Goal: Transaction & Acquisition: Download file/media

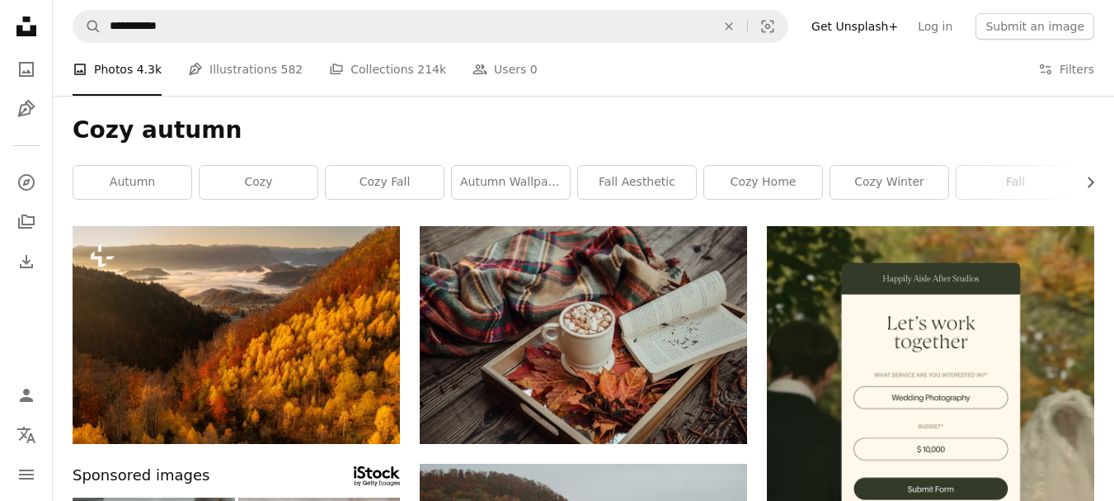
scroll to position [82, 0]
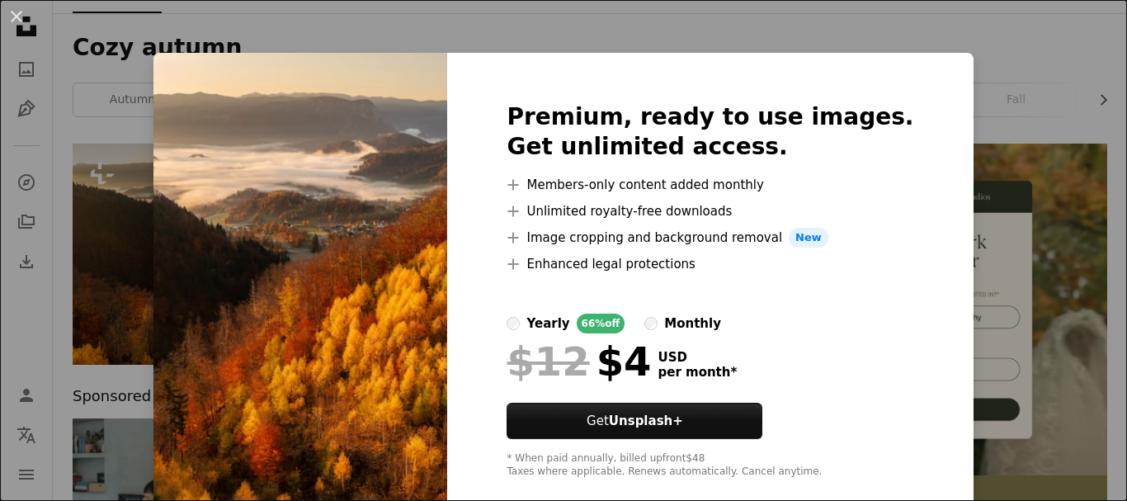
click at [591, 48] on div "An X shape Premium, ready to use images. Get unlimited access. A plus sign Memb…" at bounding box center [563, 250] width 1127 height 501
click at [591, 48] on h1 "Cozy autumn" at bounding box center [590, 48] width 1034 height 30
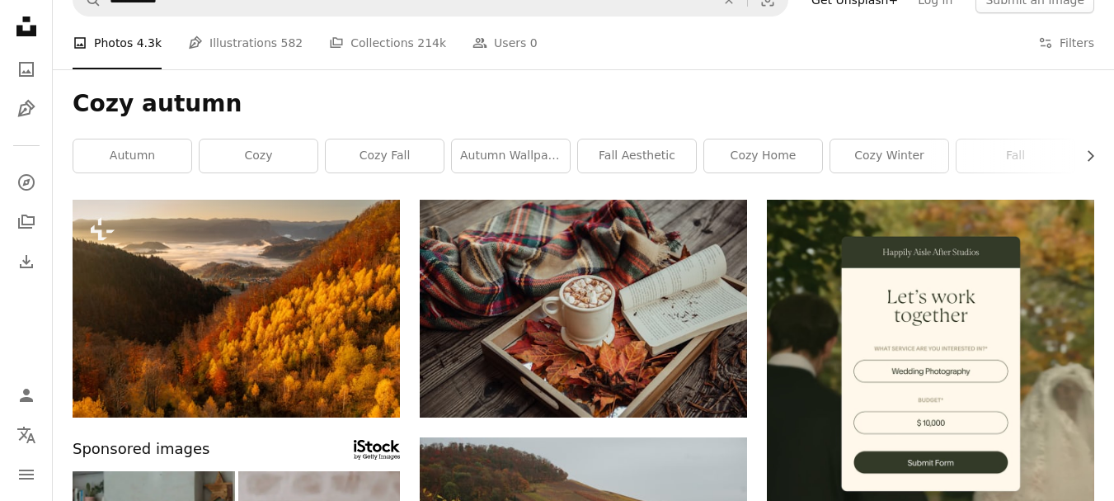
scroll to position [0, 0]
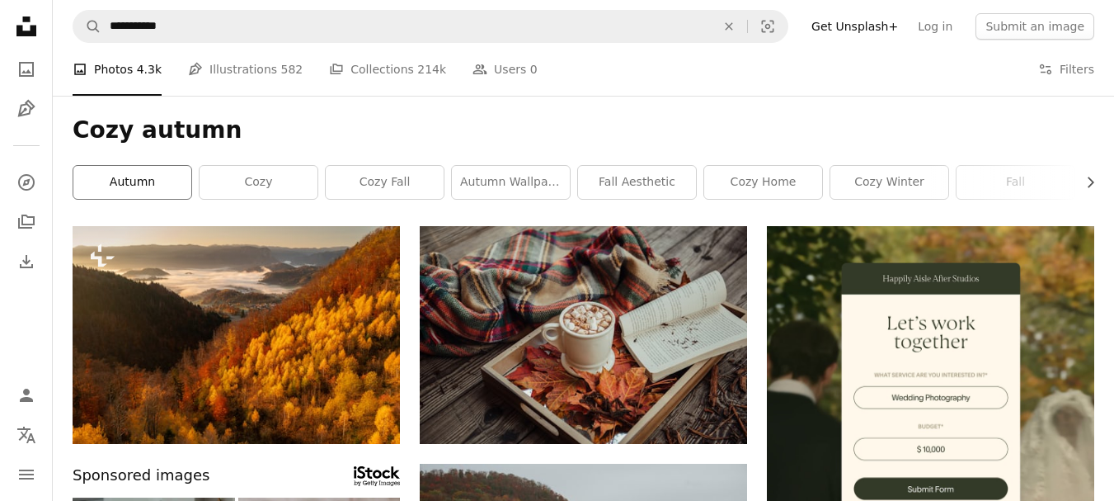
click at [155, 190] on link "autumn" at bounding box center [132, 182] width 118 height 33
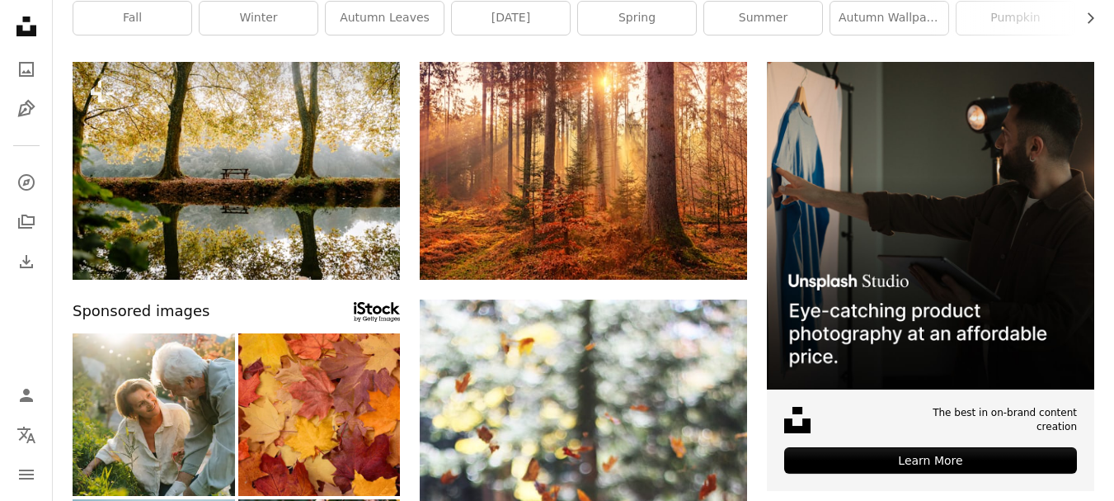
scroll to position [165, 0]
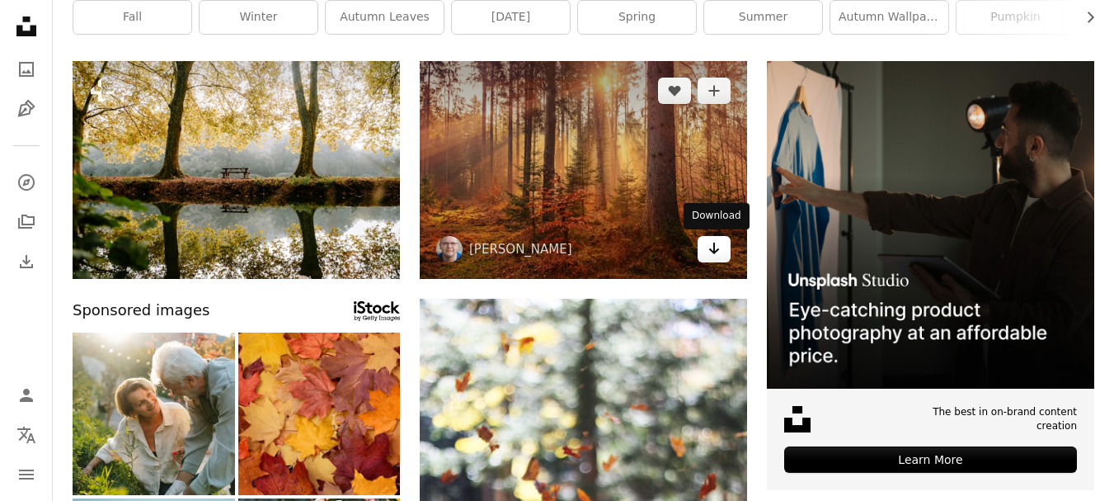
click at [711, 252] on icon "Arrow pointing down" at bounding box center [714, 248] width 13 height 20
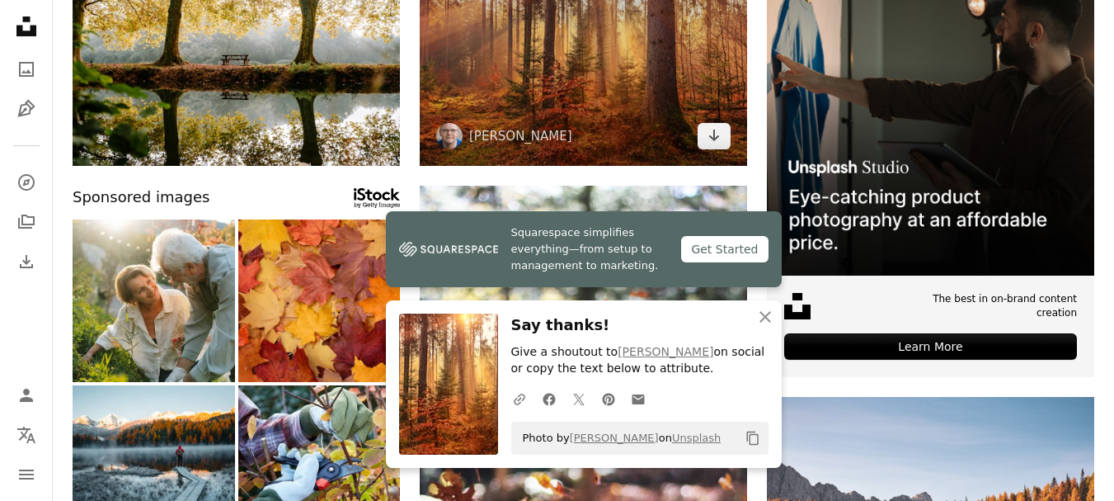
scroll to position [412, 0]
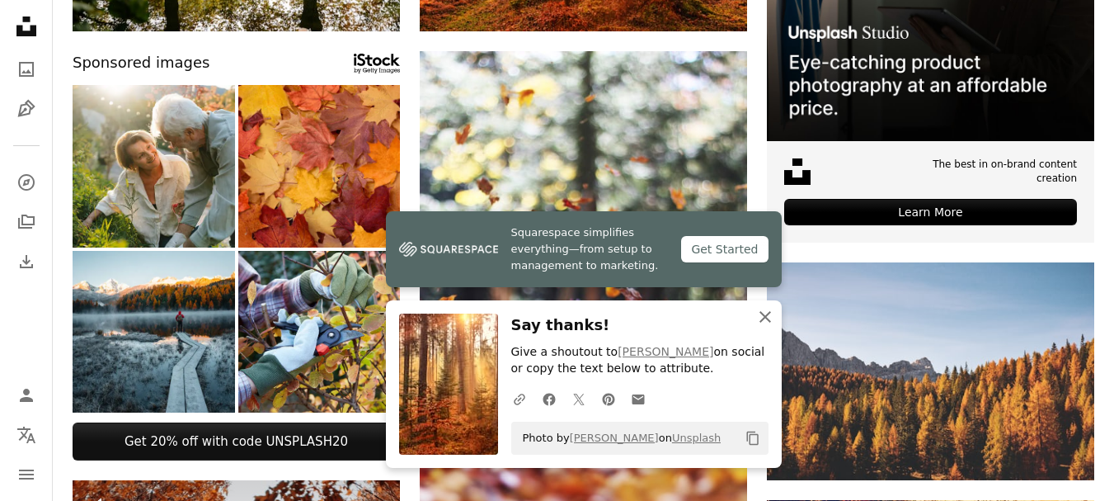
click at [772, 317] on icon "An X shape" at bounding box center [765, 317] width 20 height 20
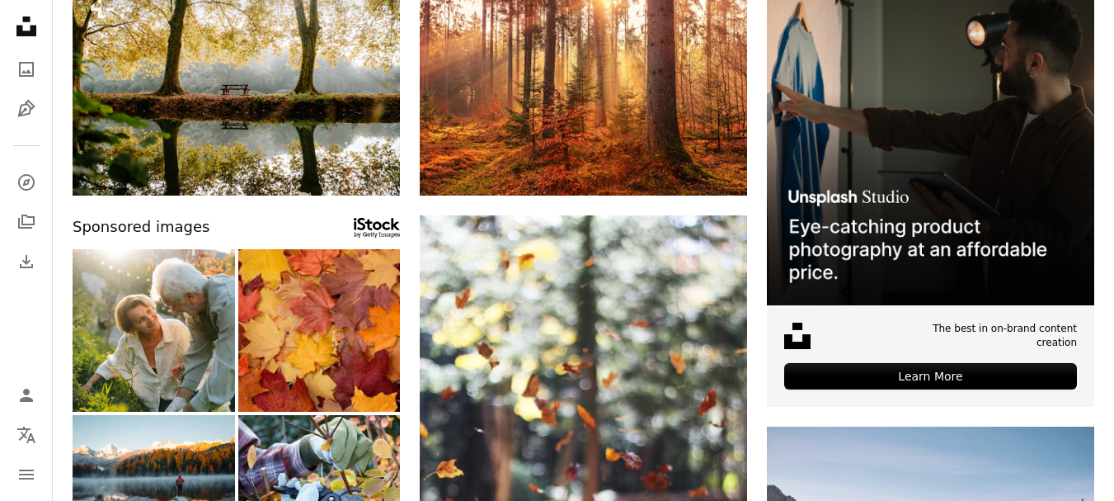
scroll to position [0, 0]
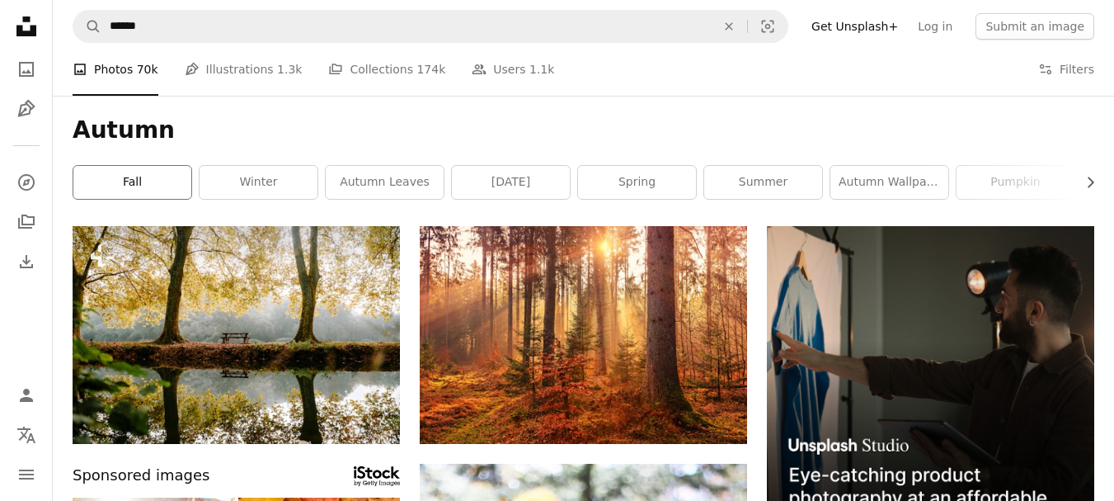
click at [157, 187] on link "fall" at bounding box center [132, 182] width 118 height 33
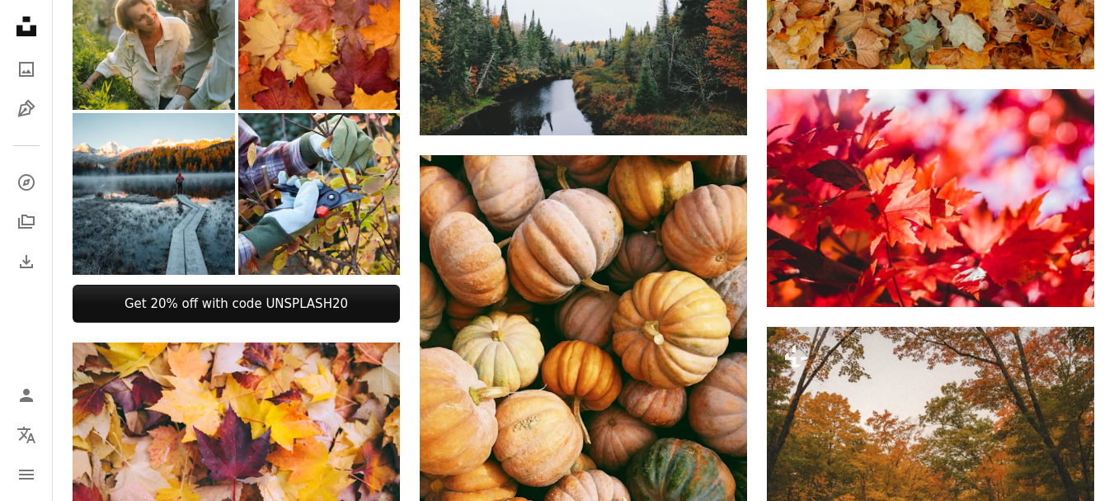
scroll to position [990, 0]
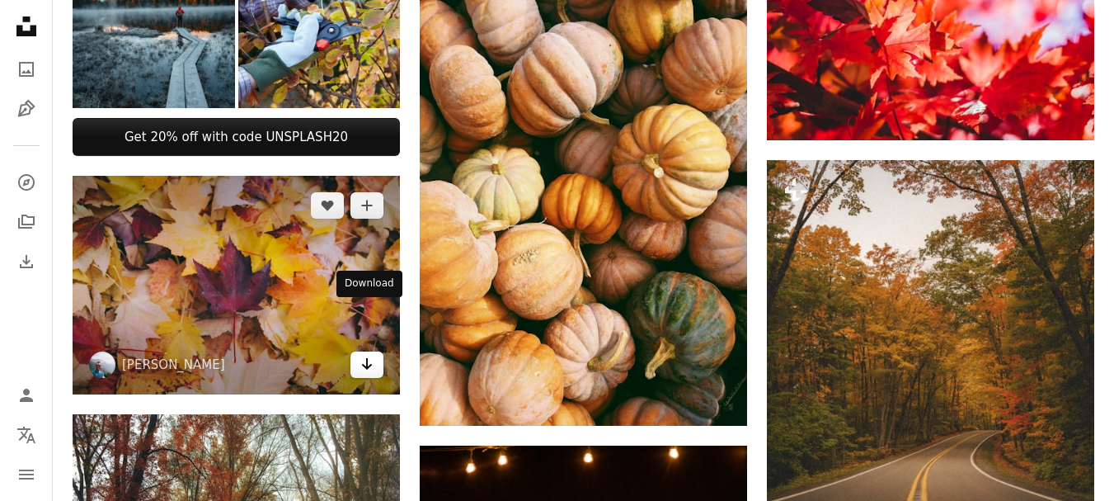
click at [365, 354] on icon "Arrow pointing down" at bounding box center [366, 364] width 13 height 20
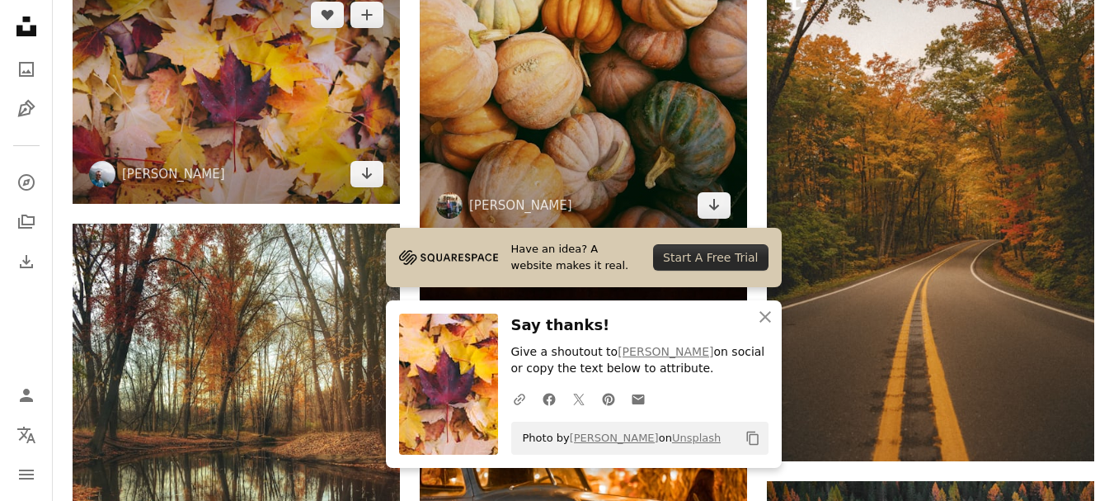
scroll to position [1237, 0]
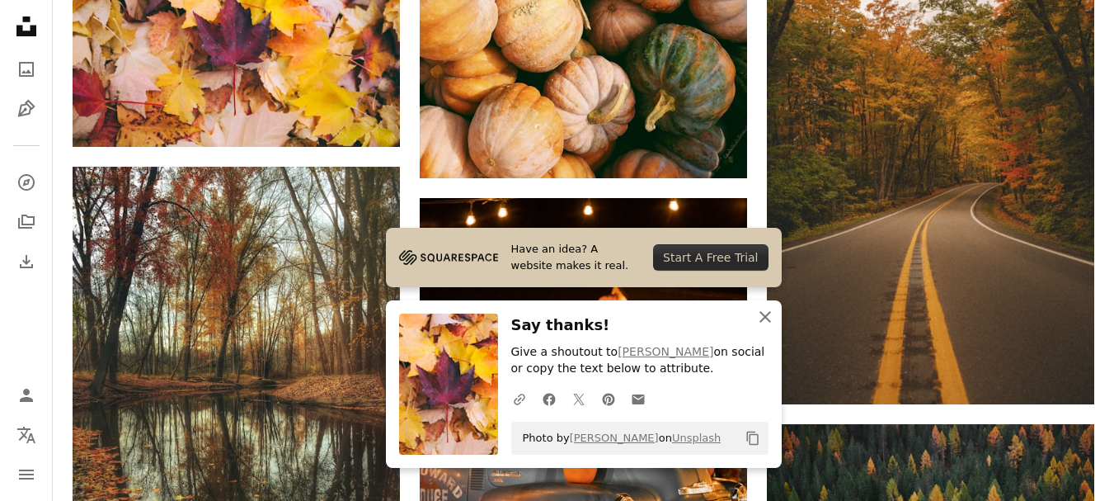
click at [762, 317] on icon "An X shape" at bounding box center [765, 317] width 20 height 20
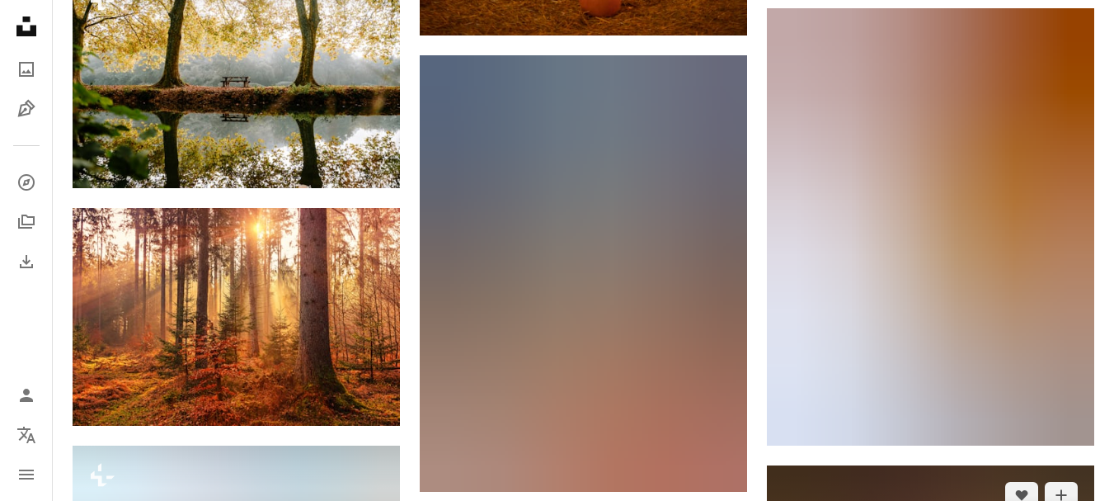
scroll to position [1897, 0]
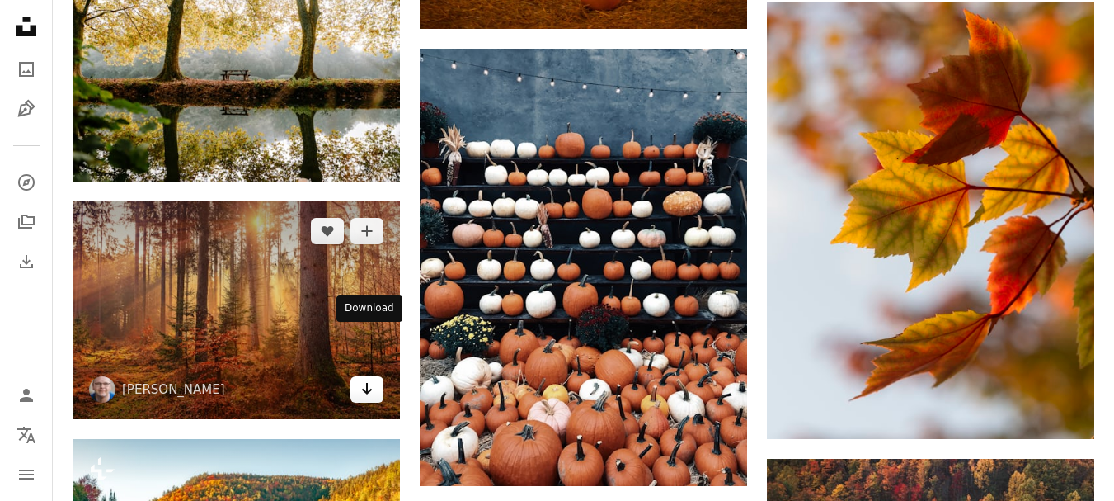
click at [373, 379] on icon "Arrow pointing down" at bounding box center [366, 389] width 13 height 20
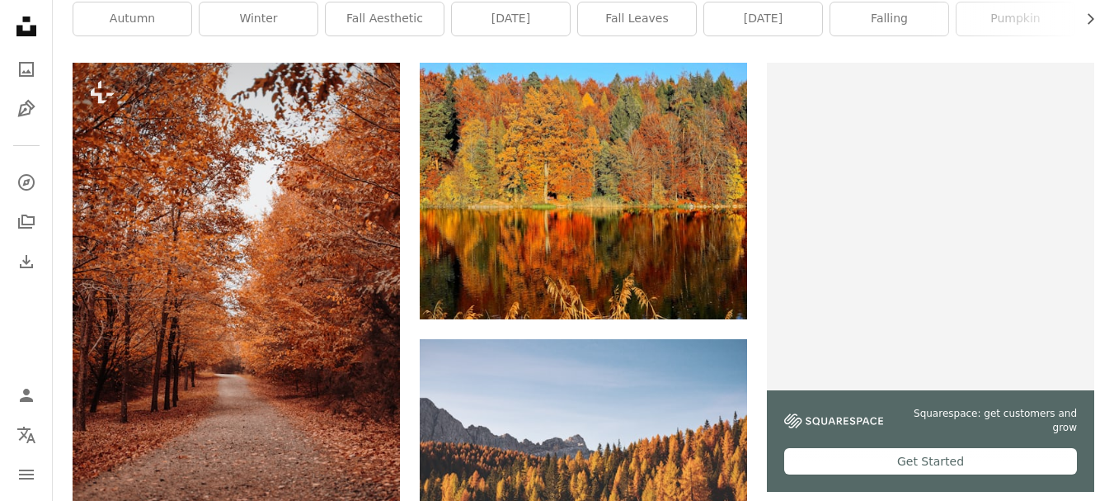
scroll to position [0, 0]
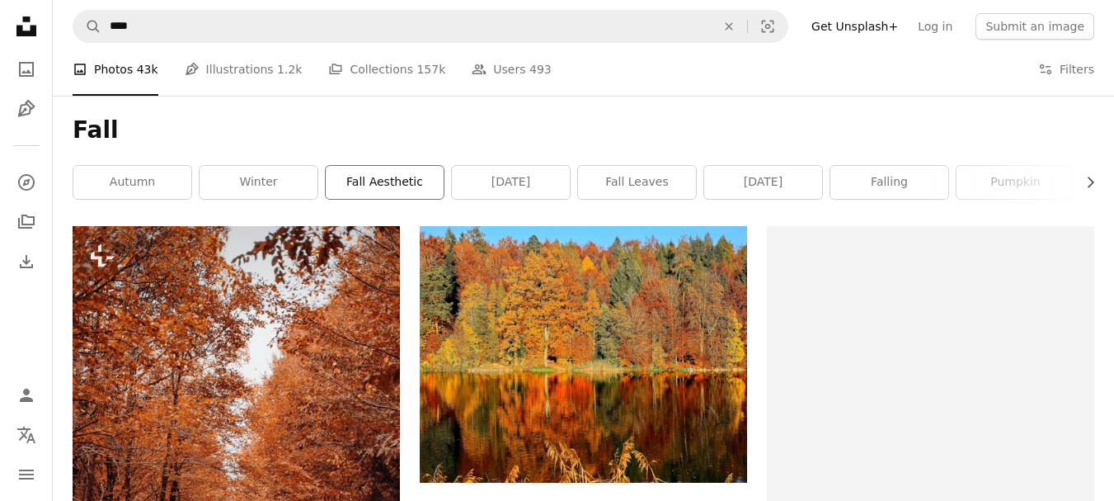
click at [358, 179] on link "fall aesthetic" at bounding box center [385, 182] width 118 height 33
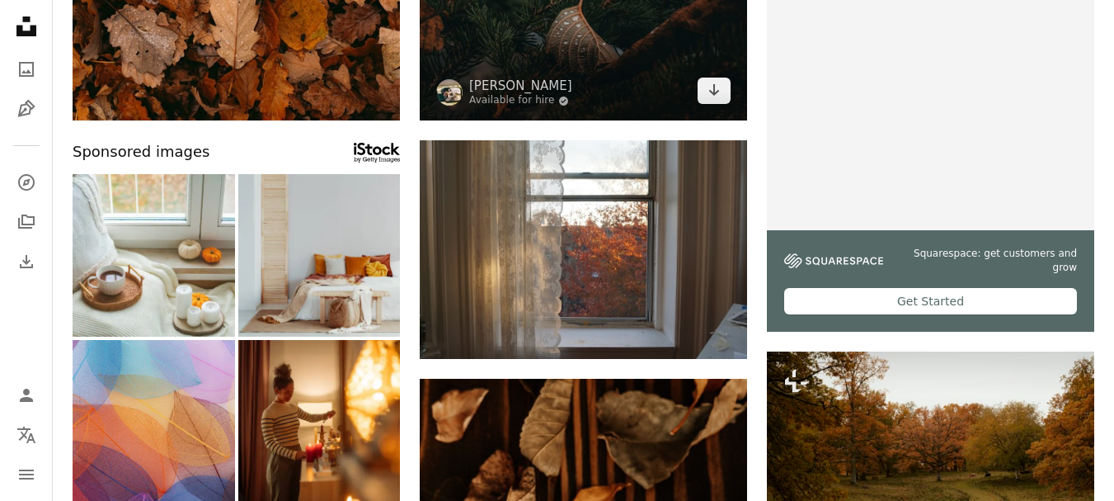
scroll to position [330, 0]
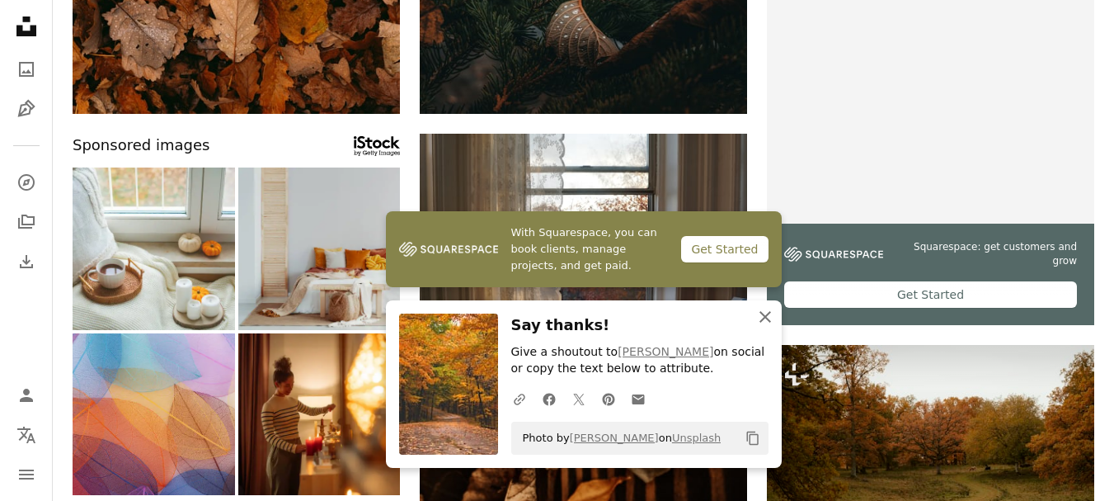
click at [763, 318] on icon "button" at bounding box center [766, 317] width 12 height 12
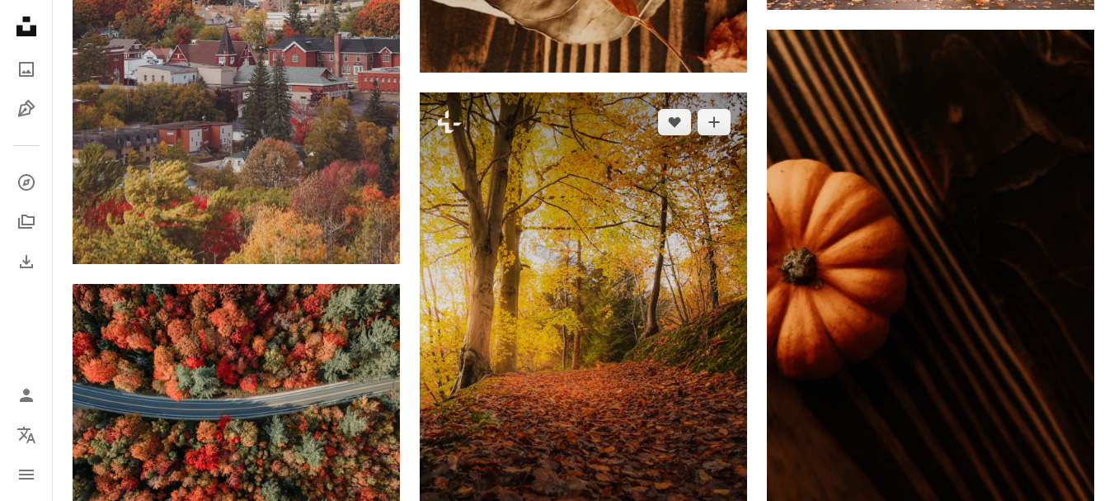
scroll to position [1072, 0]
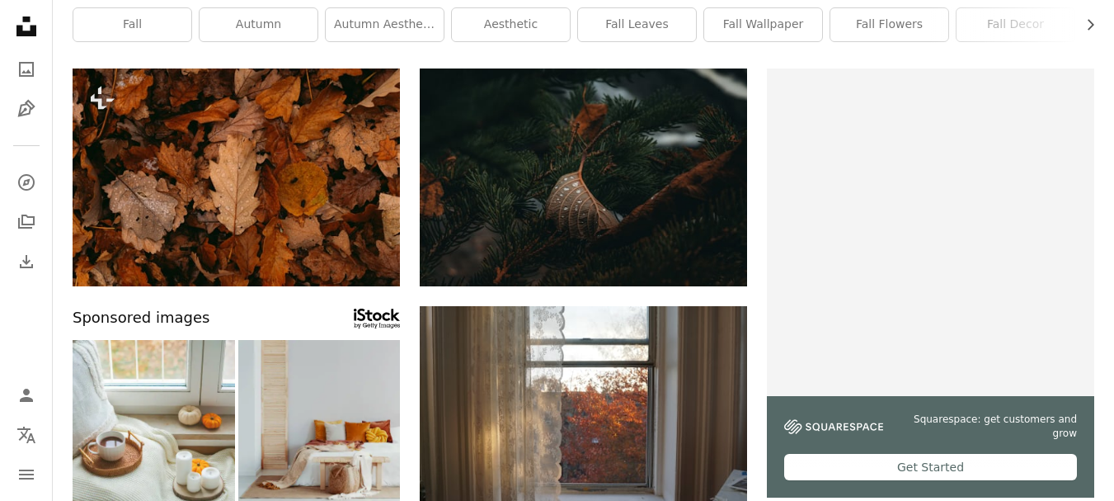
scroll to position [0, 0]
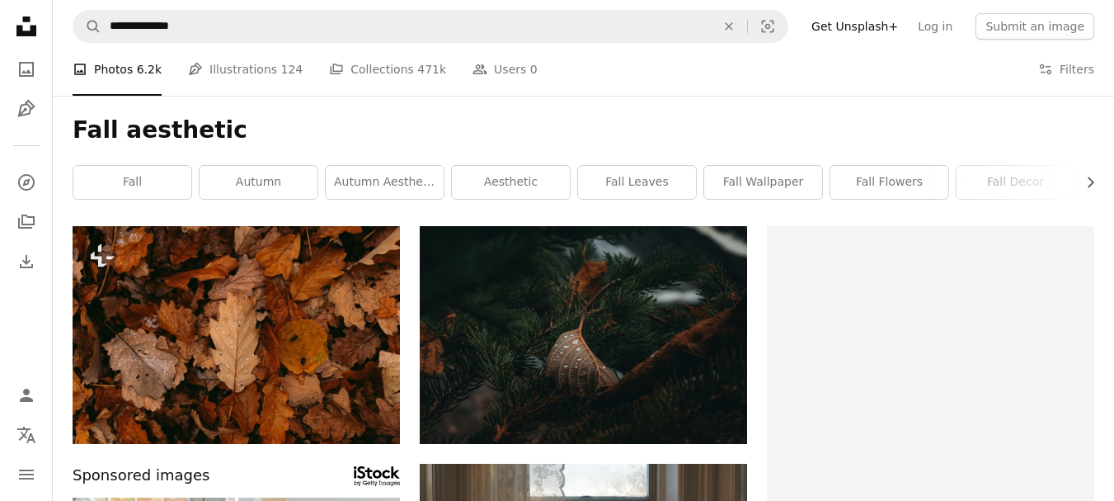
click at [529, 122] on h1 "Fall aesthetic" at bounding box center [584, 130] width 1022 height 30
click at [756, 197] on link "fall wallpaper" at bounding box center [763, 182] width 118 height 33
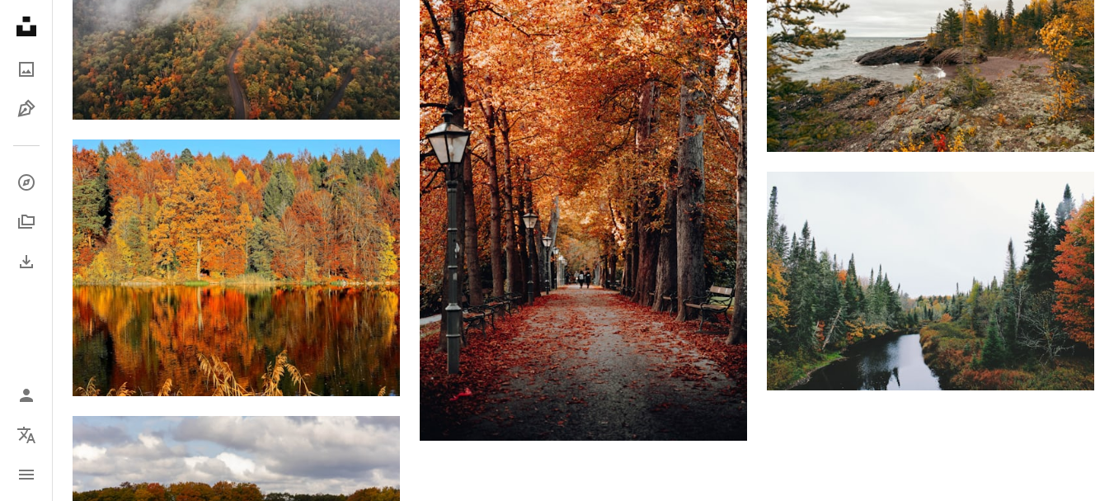
scroll to position [1979, 0]
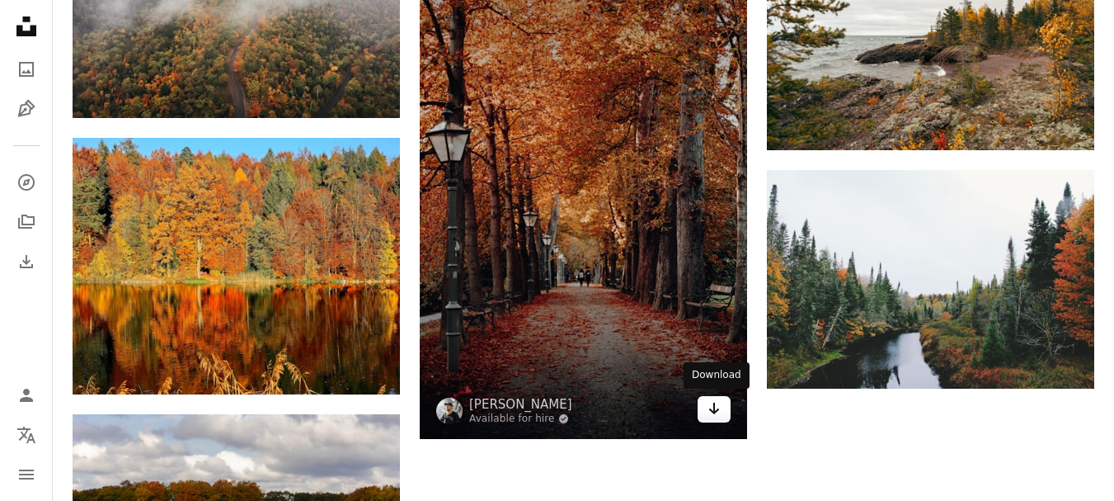
click at [706, 406] on link "Arrow pointing down" at bounding box center [714, 409] width 33 height 26
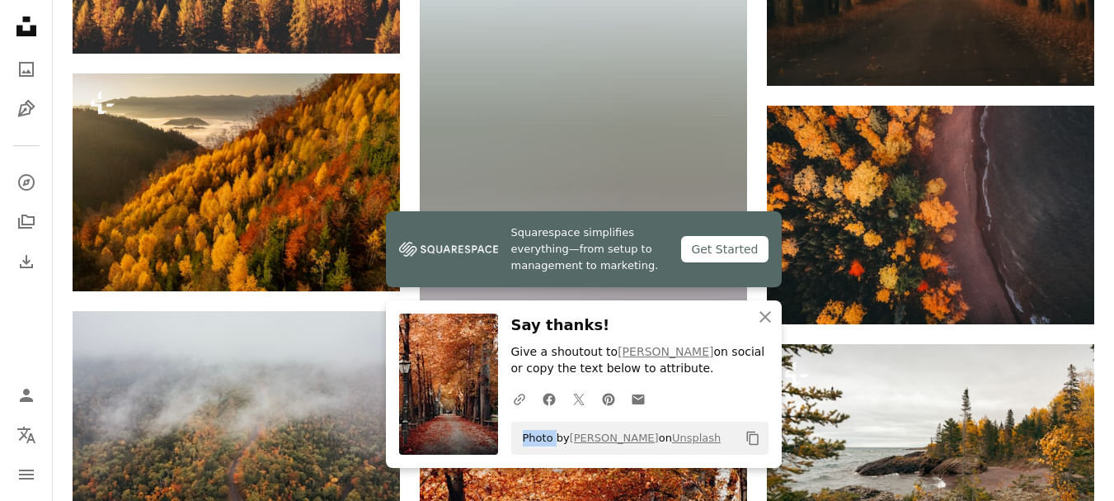
scroll to position [1567, 0]
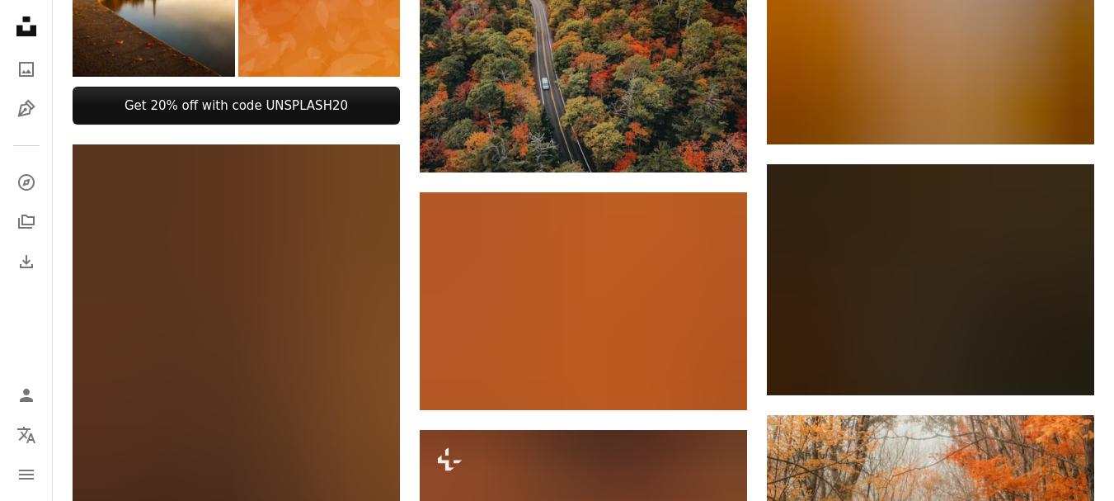
scroll to position [742, 0]
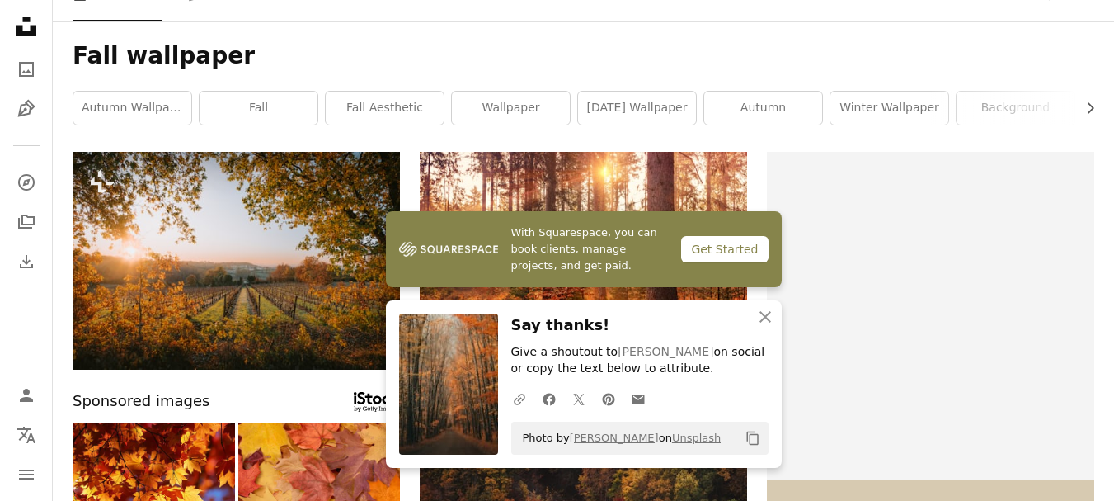
scroll to position [0, 0]
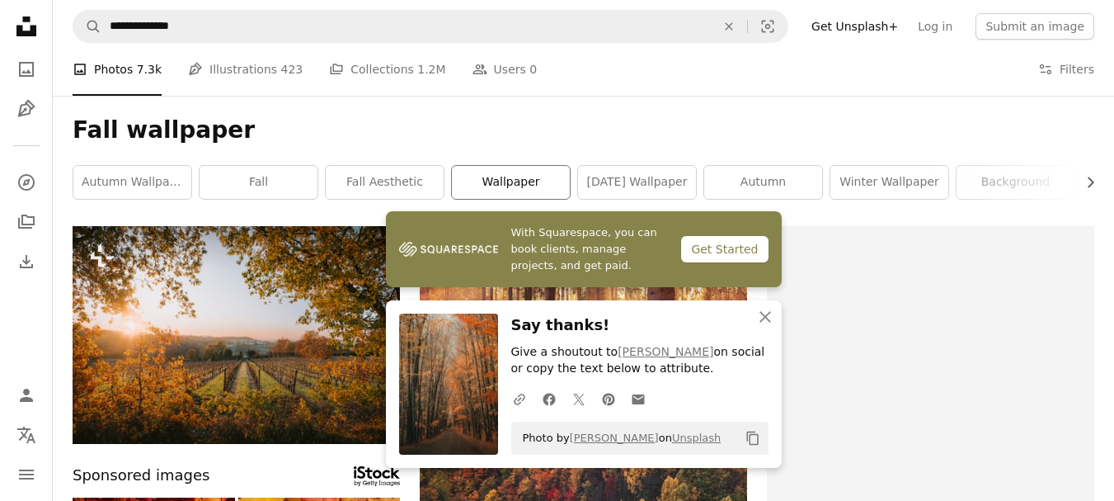
click at [502, 184] on link "wallpaper" at bounding box center [511, 182] width 118 height 33
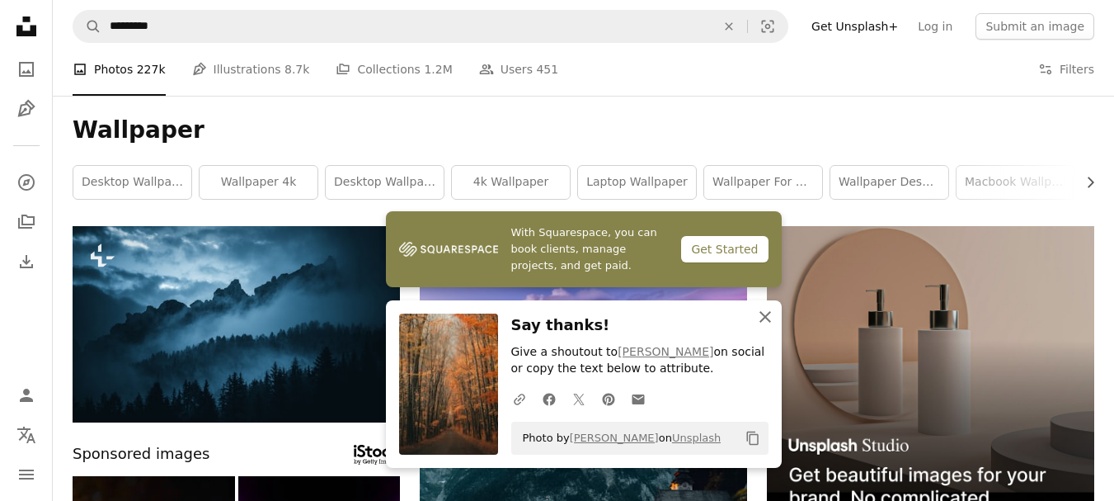
click at [776, 325] on button "An X shape Close" at bounding box center [765, 316] width 33 height 33
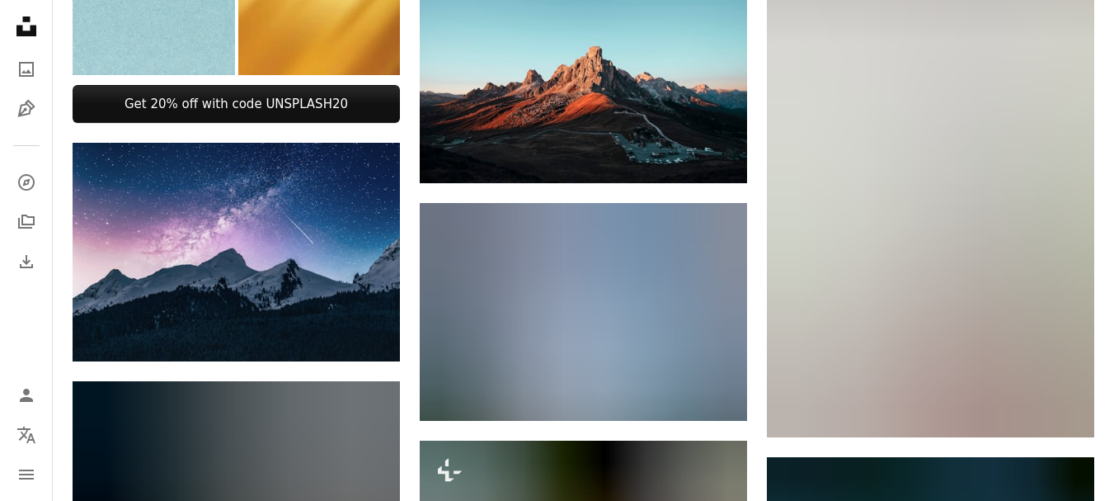
scroll to position [742, 0]
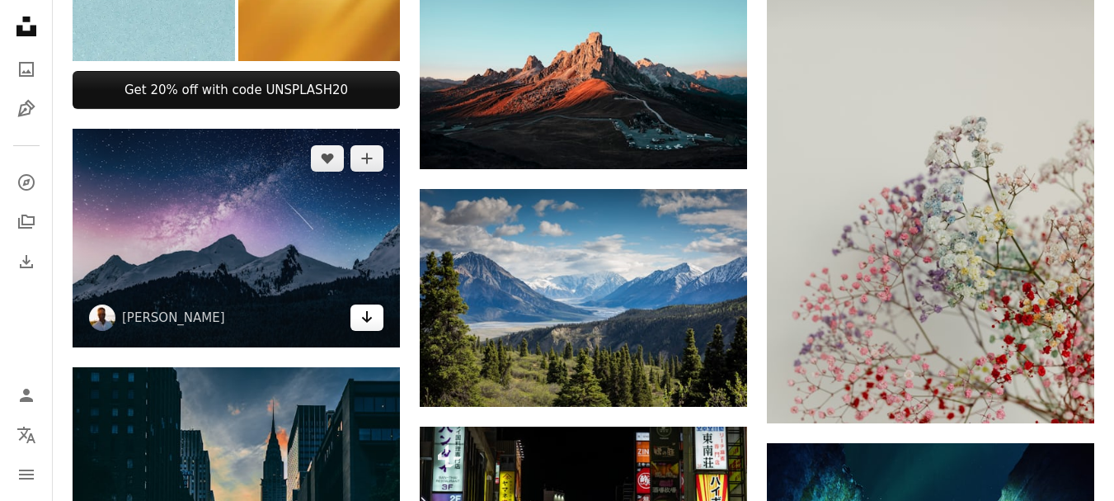
click at [366, 311] on icon "Download" at bounding box center [367, 317] width 11 height 12
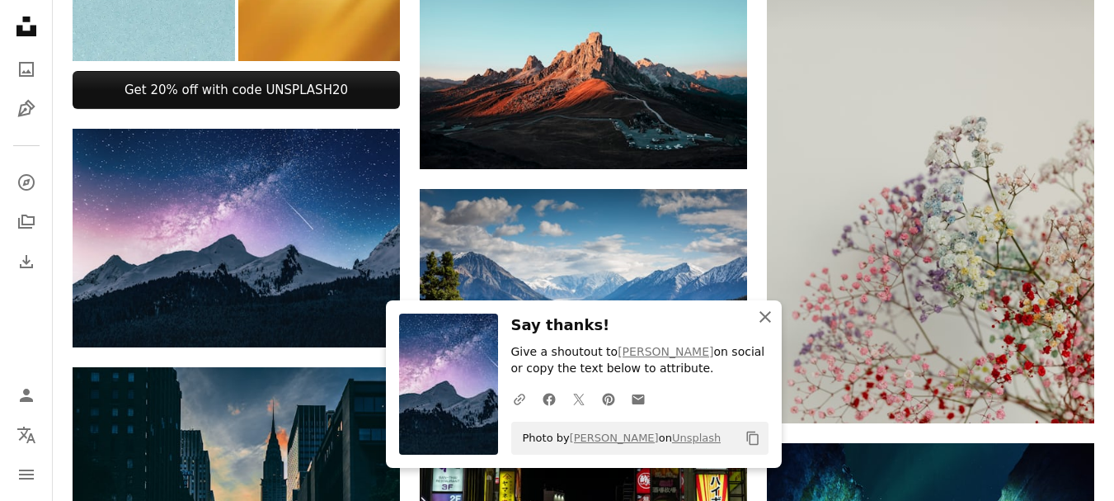
click at [767, 318] on icon "button" at bounding box center [766, 317] width 12 height 12
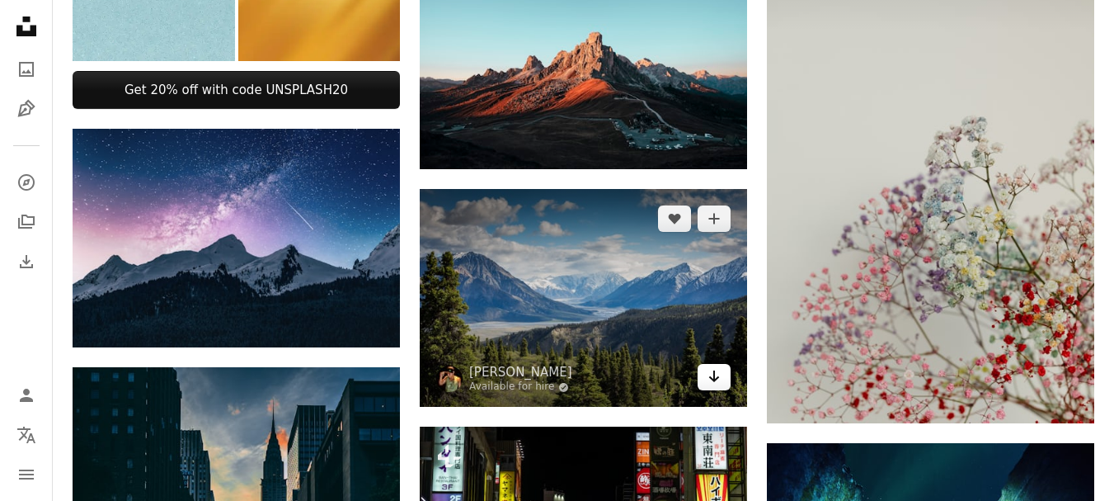
click at [713, 374] on icon "Arrow pointing down" at bounding box center [714, 376] width 13 height 20
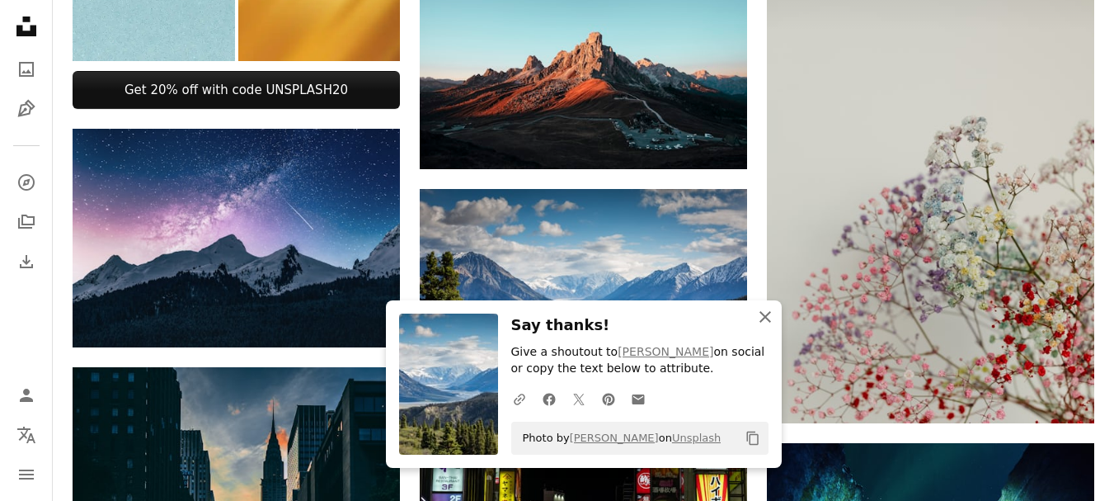
click at [765, 312] on icon "An X shape" at bounding box center [765, 317] width 20 height 20
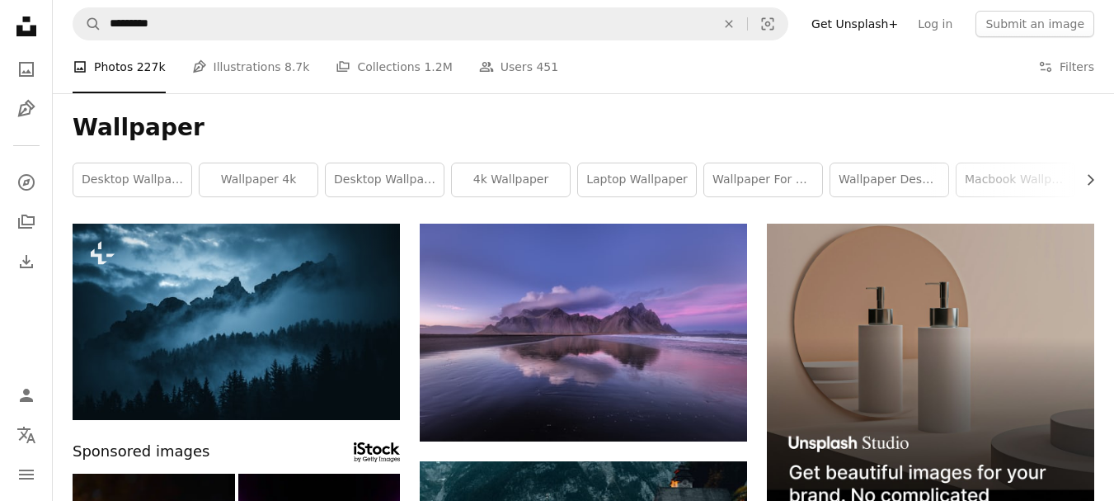
scroll to position [0, 0]
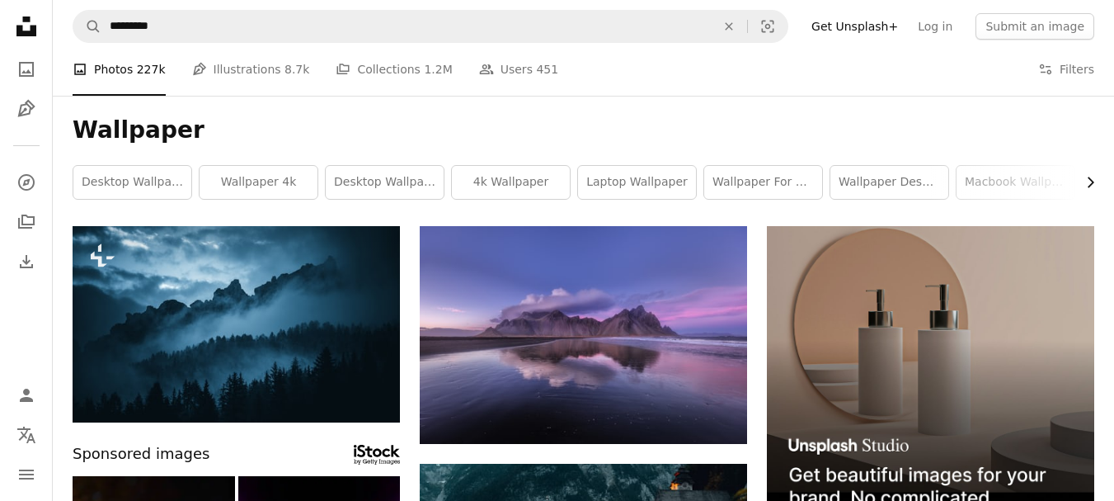
click at [1090, 175] on icon "Chevron right" at bounding box center [1090, 182] width 16 height 16
click at [1094, 178] on icon "Chevron right" at bounding box center [1090, 182] width 16 height 16
click at [1014, 186] on link "nature" at bounding box center [1035, 182] width 118 height 33
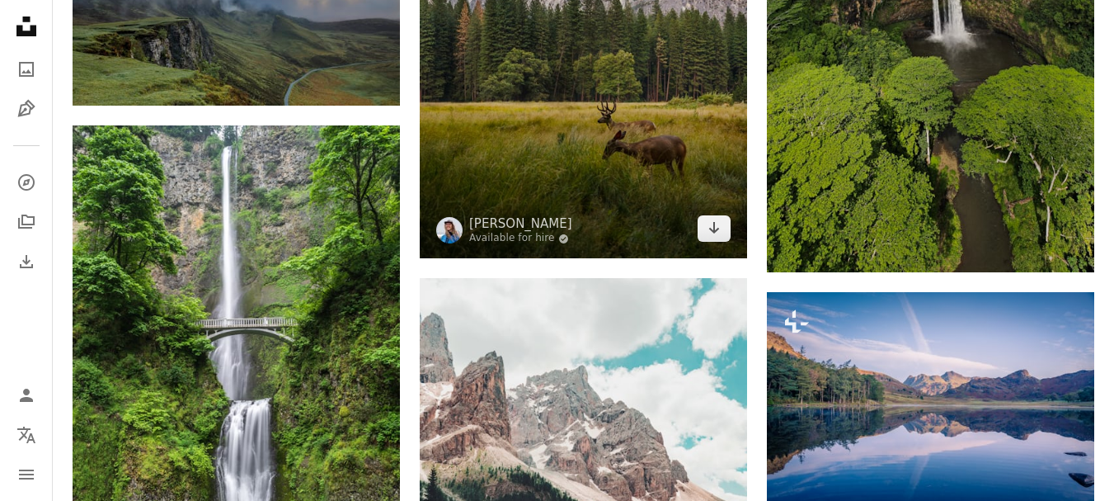
scroll to position [1320, 0]
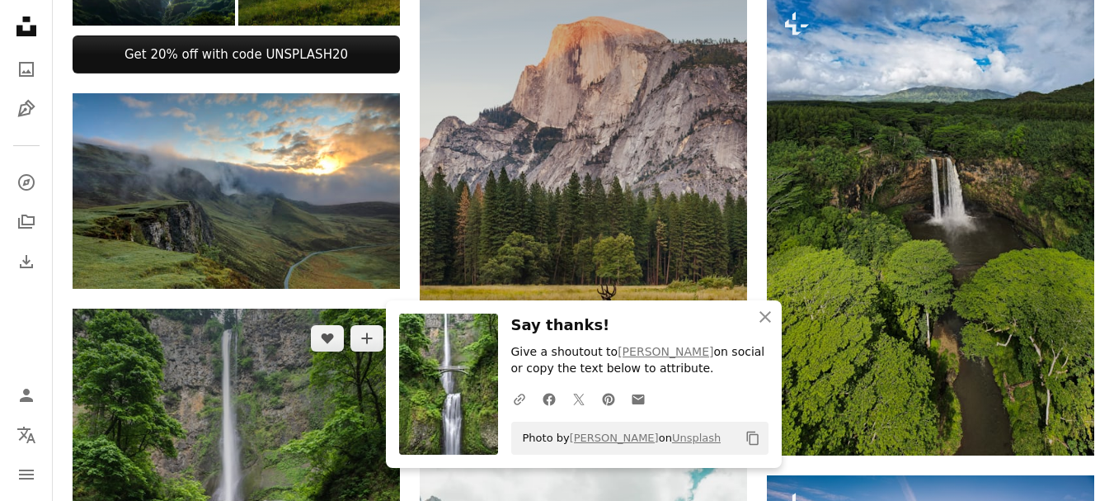
scroll to position [1237, 0]
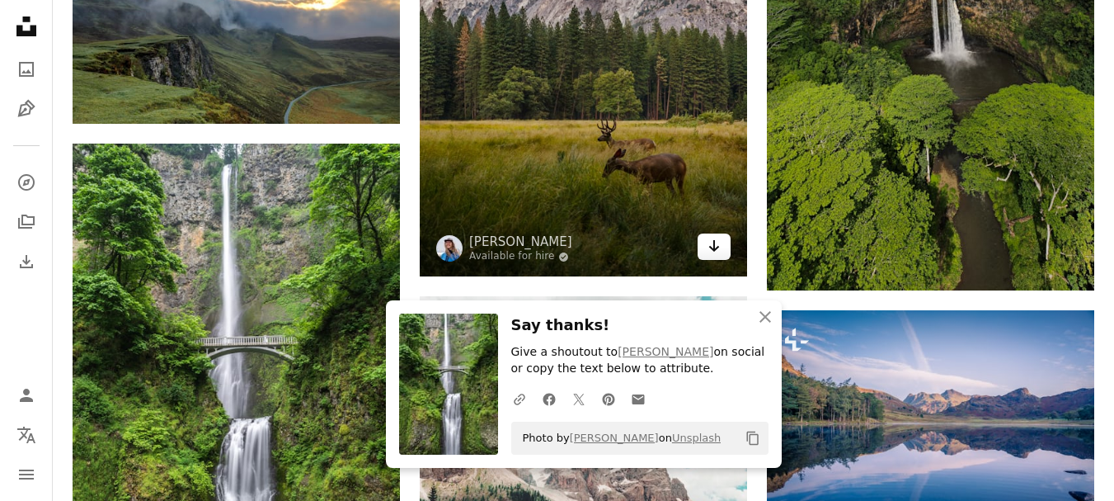
click at [722, 245] on link "Arrow pointing down" at bounding box center [714, 246] width 33 height 26
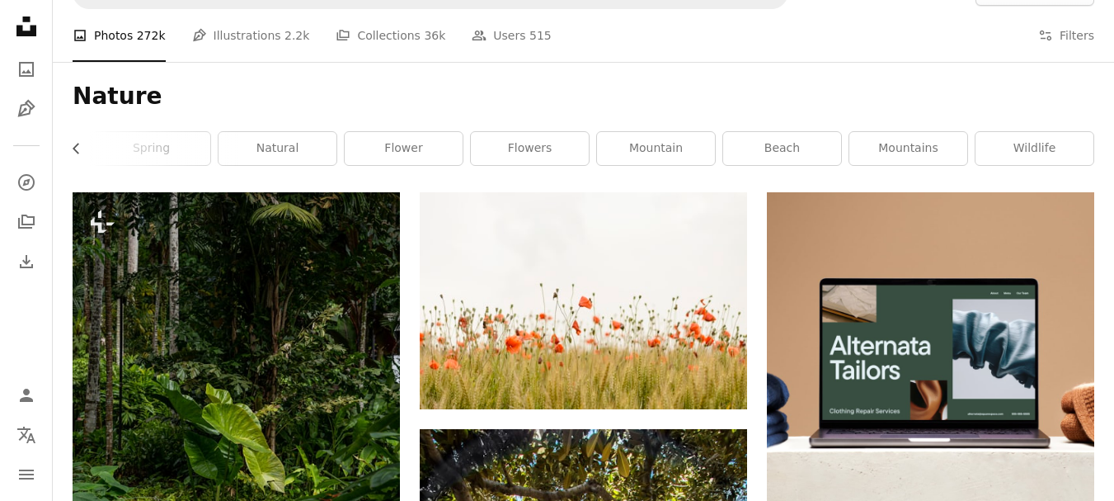
scroll to position [0, 0]
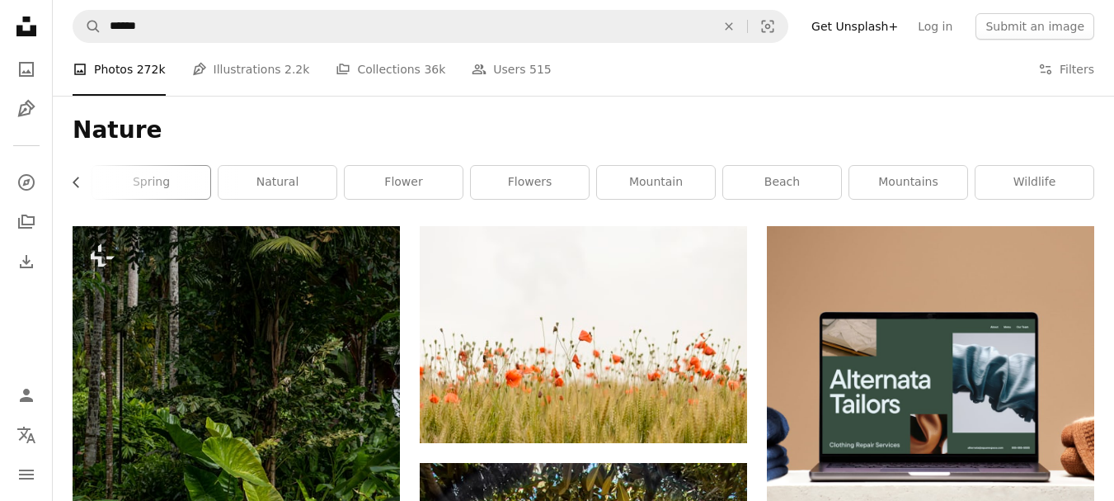
click at [165, 192] on link "spring" at bounding box center [151, 182] width 118 height 33
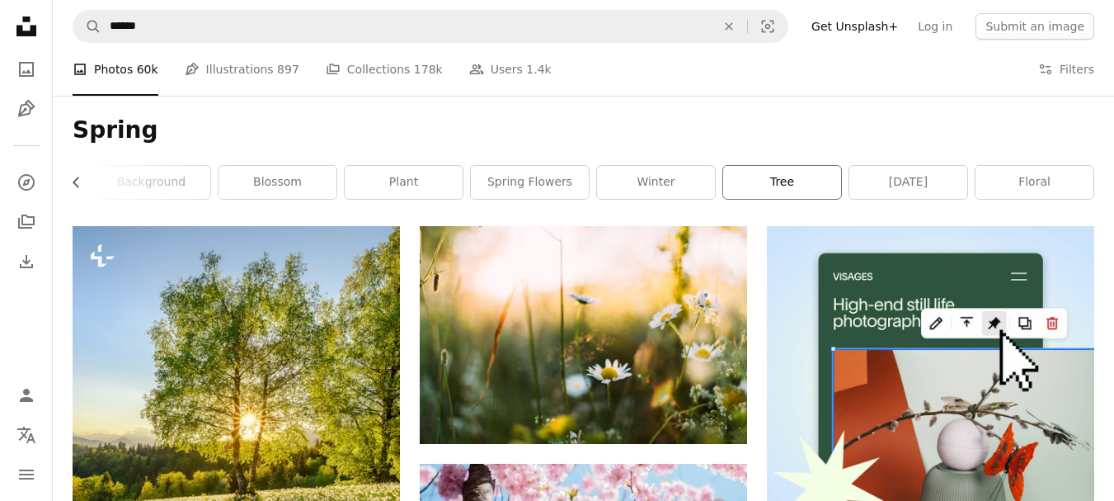
click at [758, 170] on link "tree" at bounding box center [782, 182] width 118 height 33
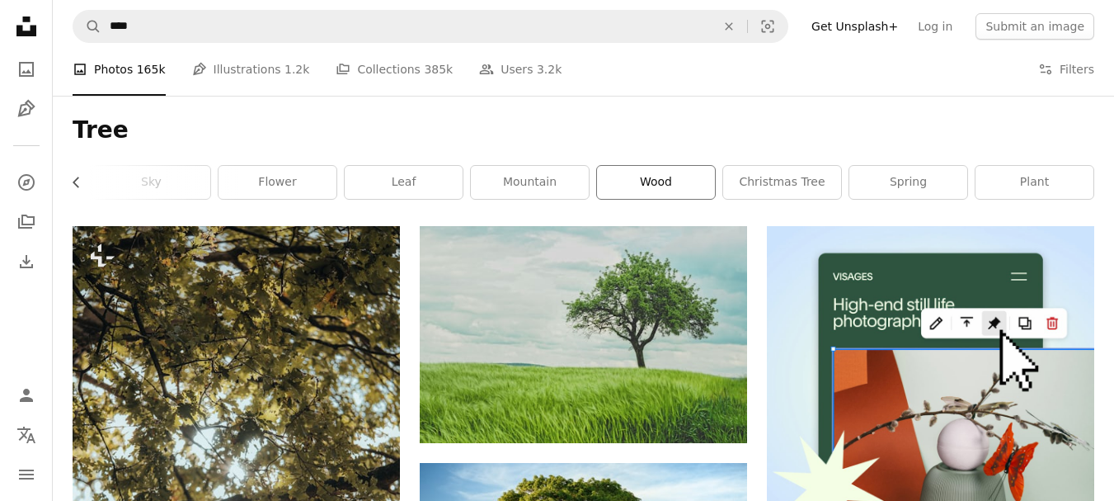
click at [622, 183] on link "wood" at bounding box center [656, 182] width 118 height 33
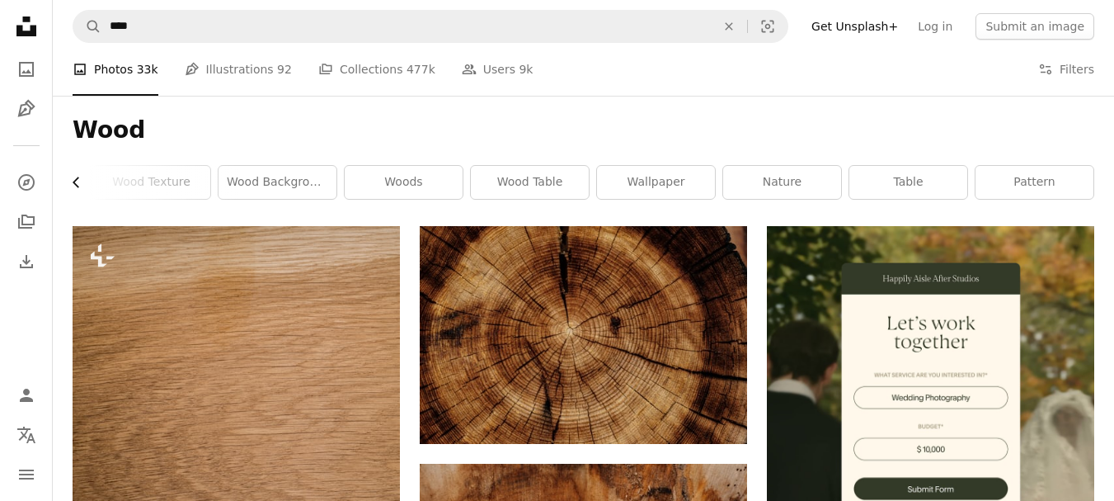
click at [78, 182] on icon "Chevron left" at bounding box center [76, 182] width 16 height 16
click at [78, 182] on link "forest" at bounding box center [132, 182] width 118 height 33
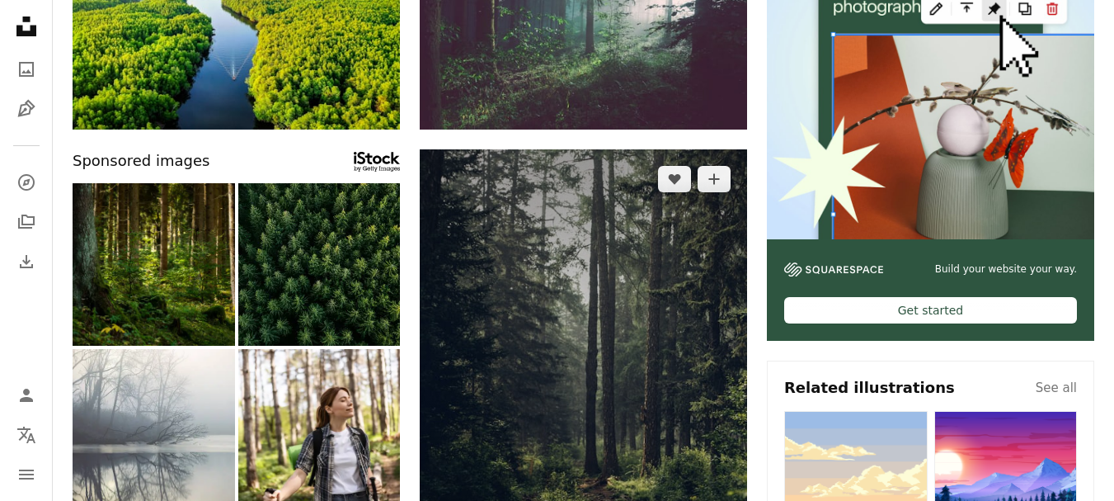
scroll to position [82, 0]
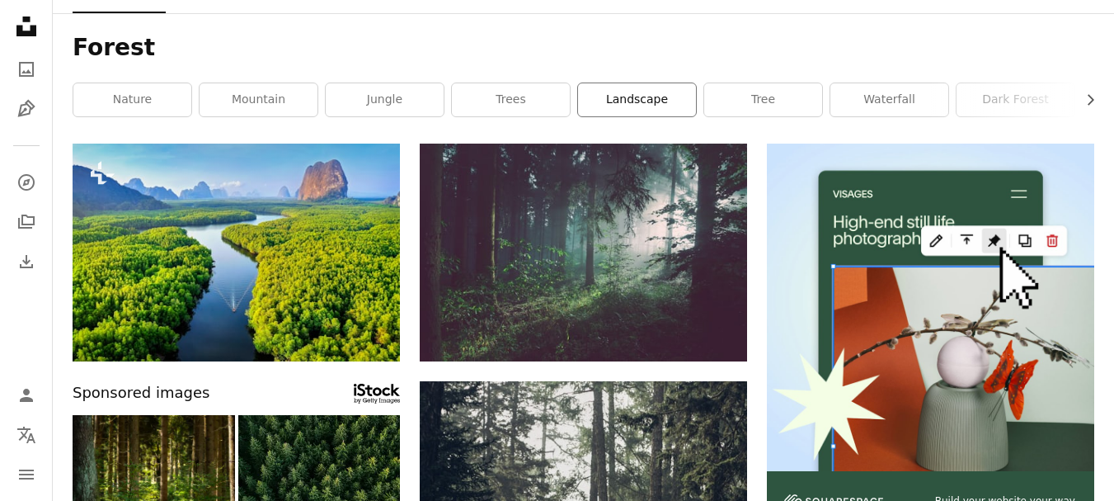
click at [653, 106] on link "landscape" at bounding box center [637, 99] width 118 height 33
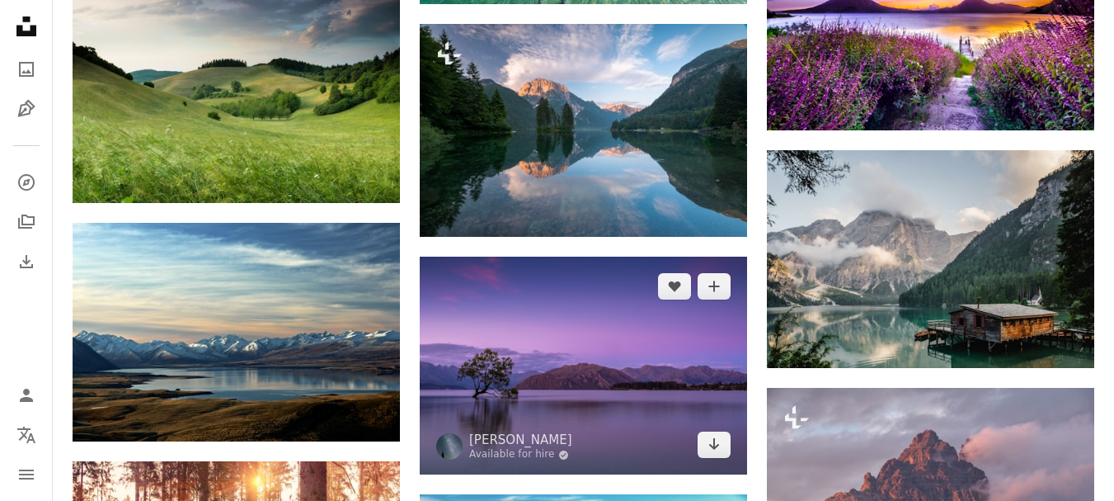
scroll to position [1237, 0]
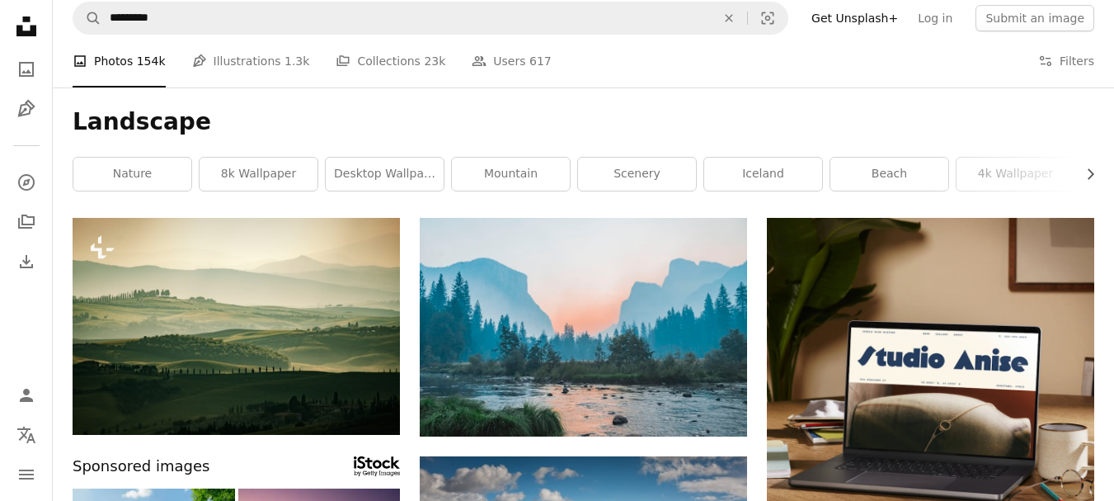
scroll to position [0, 0]
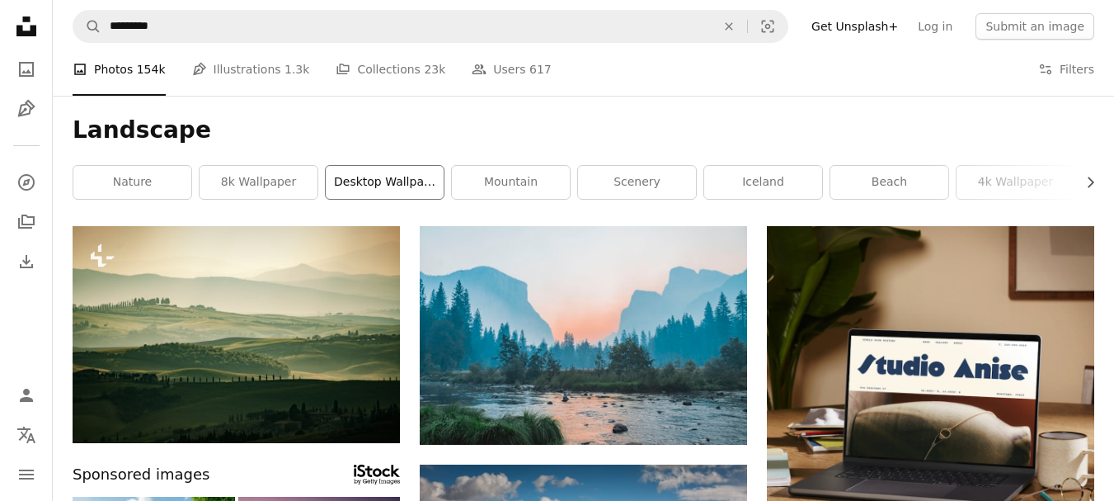
click at [428, 178] on link "desktop wallpaper" at bounding box center [385, 182] width 118 height 33
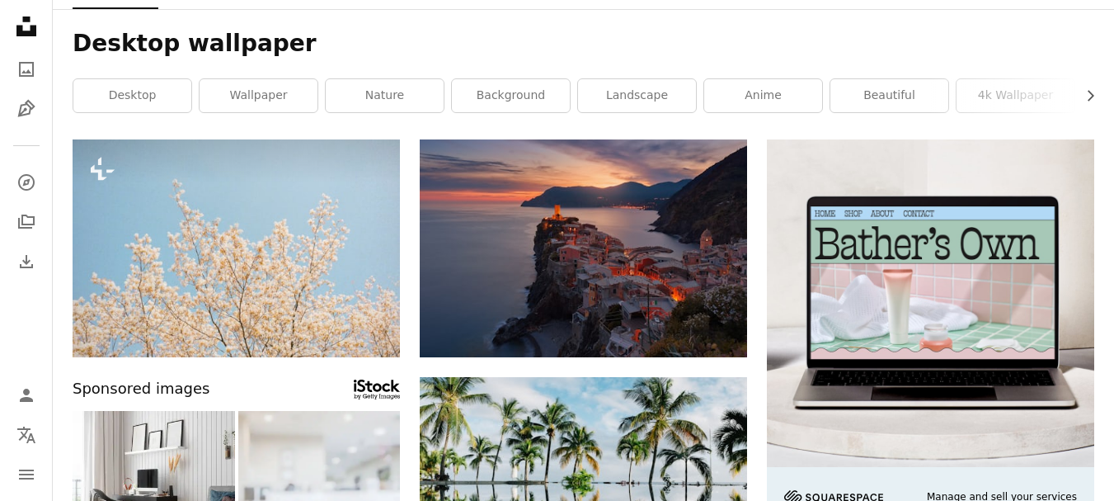
scroll to position [82, 0]
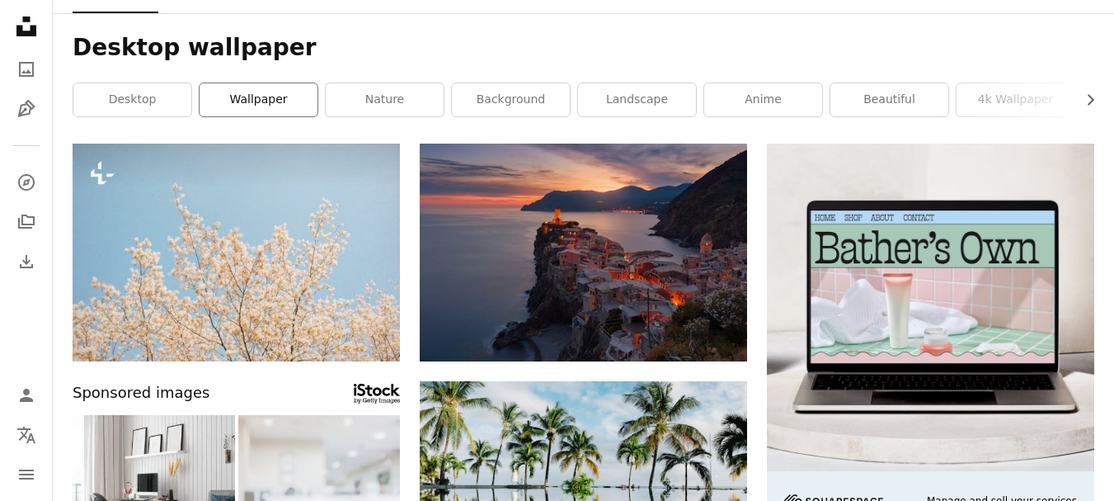
click at [221, 94] on link "wallpaper" at bounding box center [259, 99] width 118 height 33
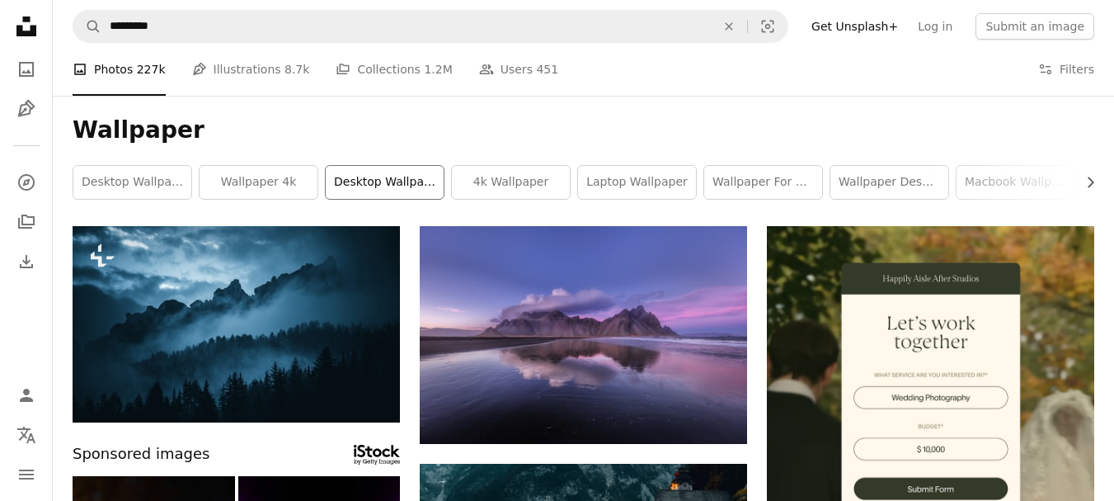
click at [406, 177] on link "desktop wallpaper" at bounding box center [385, 182] width 118 height 33
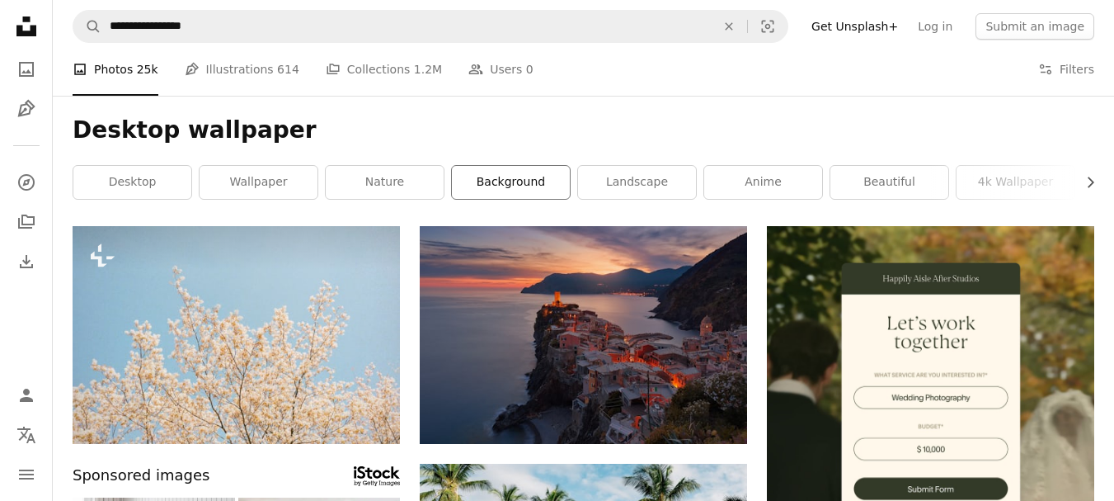
click at [501, 179] on link "background" at bounding box center [511, 182] width 118 height 33
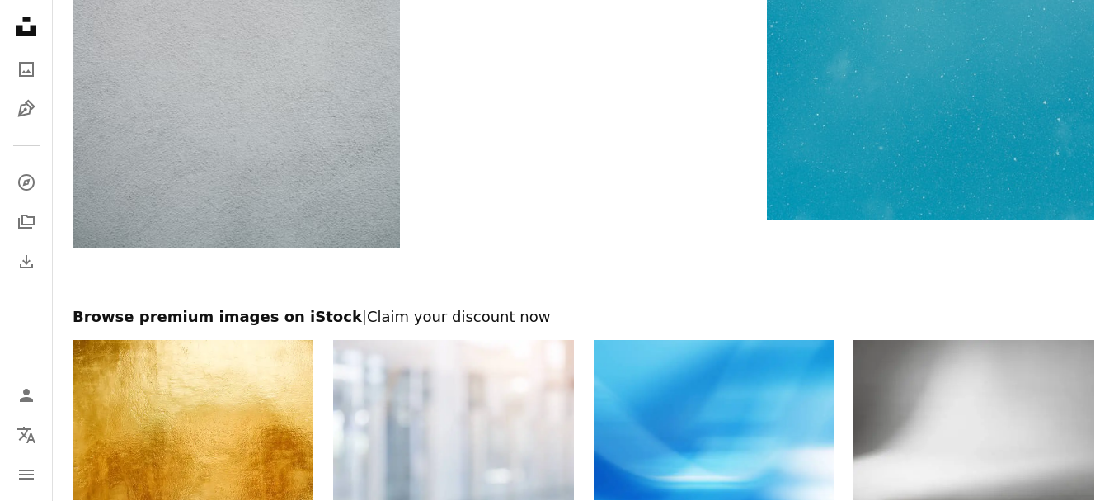
scroll to position [2953, 0]
